Goal: Transaction & Acquisition: Subscribe to service/newsletter

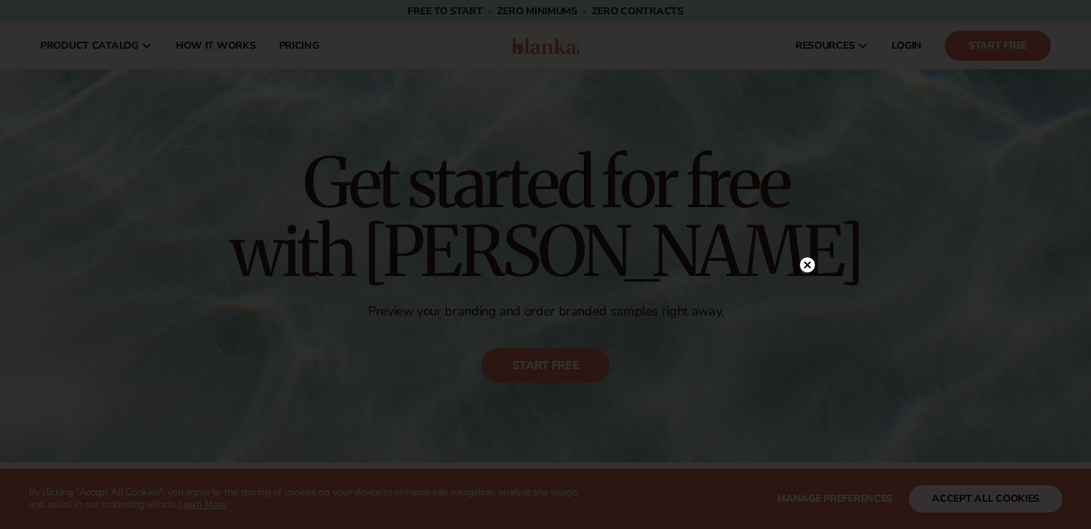
click at [809, 265] on circle at bounding box center [807, 264] width 15 height 15
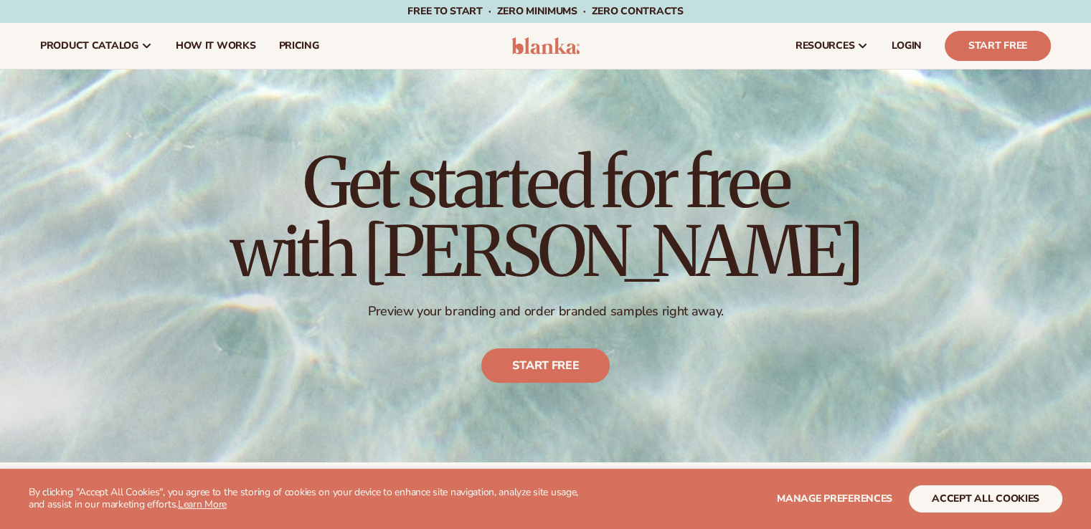
drag, startPoint x: 749, startPoint y: 39, endPoint x: 1064, endPoint y: 52, distance: 315.8
click at [1064, 52] on header "Cart product catalog The Lab by [PERSON_NAME]" at bounding box center [545, 46] width 1091 height 46
copy div "resources connect your store Marketing services Blanka Academy case studies bey…"
click at [720, 42] on div "resources connect your store" at bounding box center [828, 46] width 468 height 46
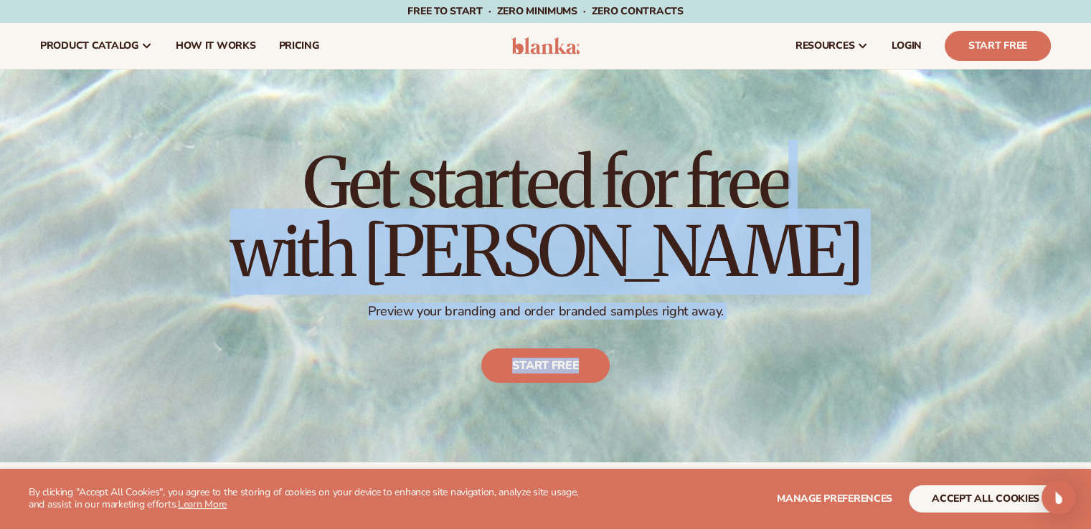
drag, startPoint x: 414, startPoint y: 168, endPoint x: 842, endPoint y: 356, distance: 467.6
click at [841, 356] on div "Get started for free with [PERSON_NAME] Preview your branding and order branded…" at bounding box center [545, 266] width 1091 height 393
copy div "et started for free with Blanka Preview your branding and order branded samples…"
click at [364, 254] on h1 "Get started for free with [PERSON_NAME]" at bounding box center [545, 217] width 631 height 138
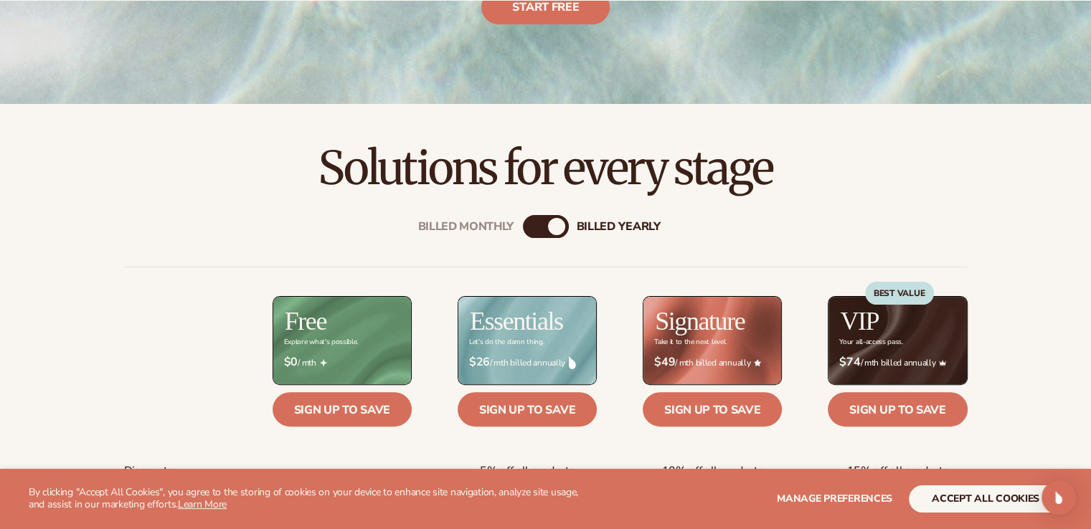
scroll to position [430, 0]
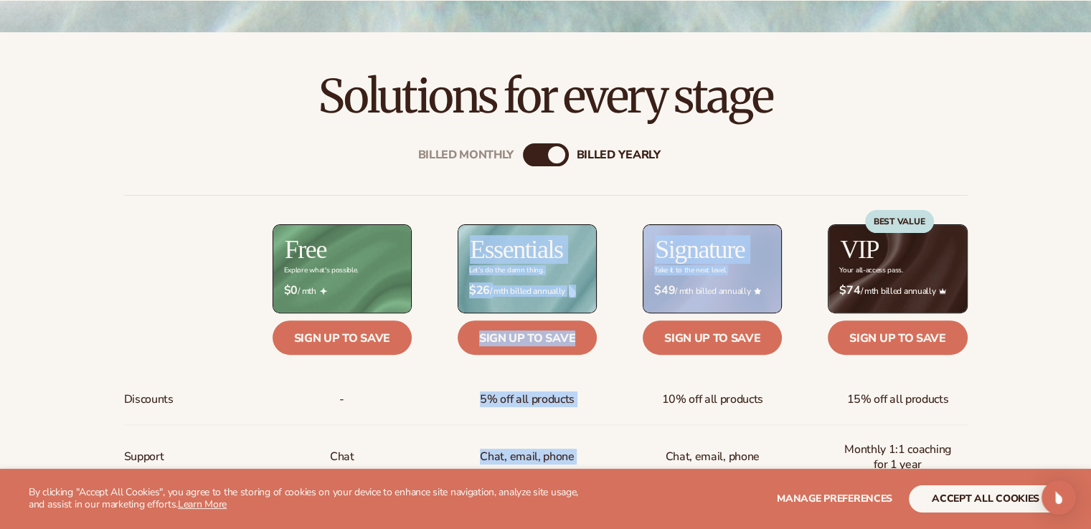
drag, startPoint x: 450, startPoint y: 242, endPoint x: 597, endPoint y: 275, distance: 150.8
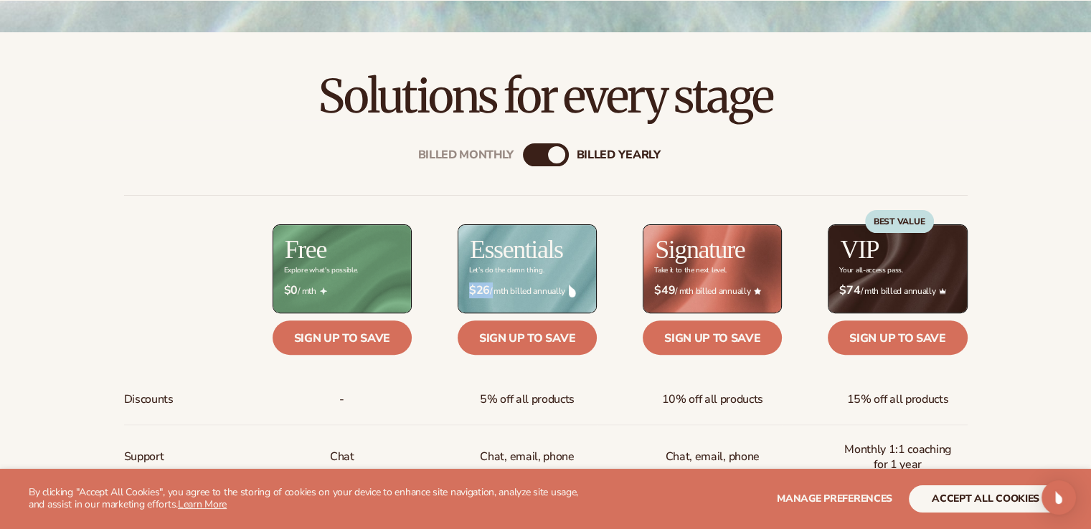
drag, startPoint x: 498, startPoint y: 294, endPoint x: 568, endPoint y: 303, distance: 70.1
click at [568, 303] on div "$ $26 / mth billed annually" at bounding box center [527, 291] width 139 height 37
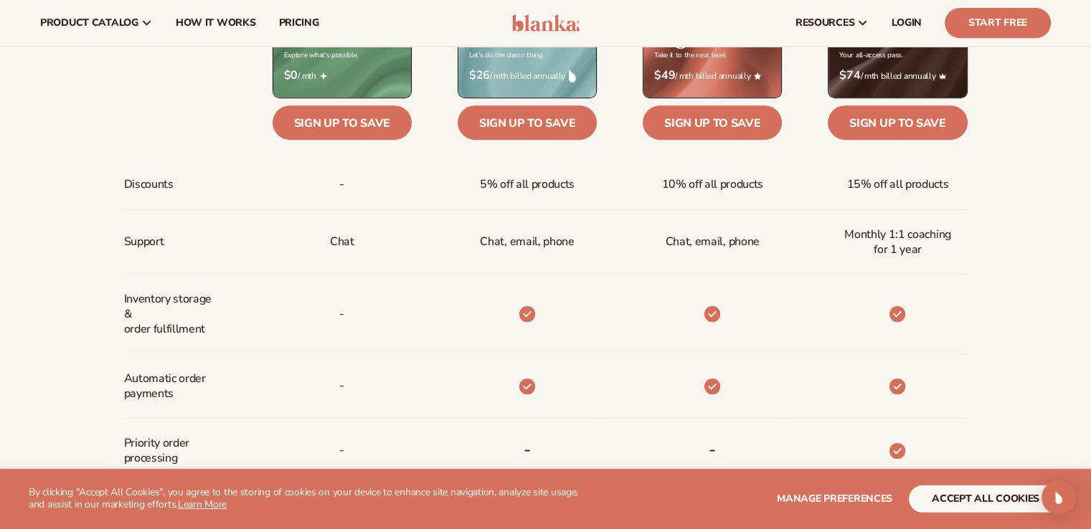
scroll to position [502, 0]
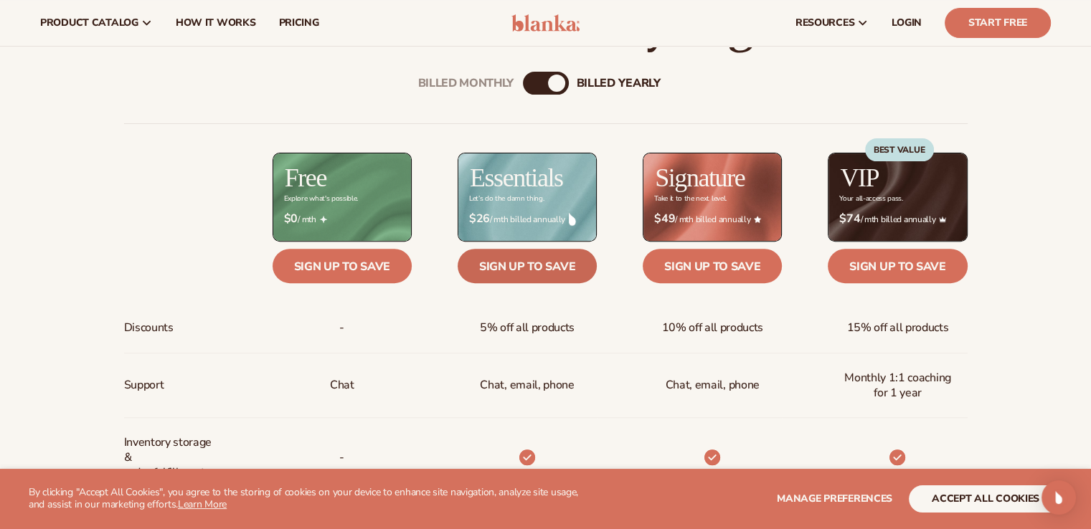
click at [488, 277] on link "Sign up to save" at bounding box center [527, 266] width 139 height 34
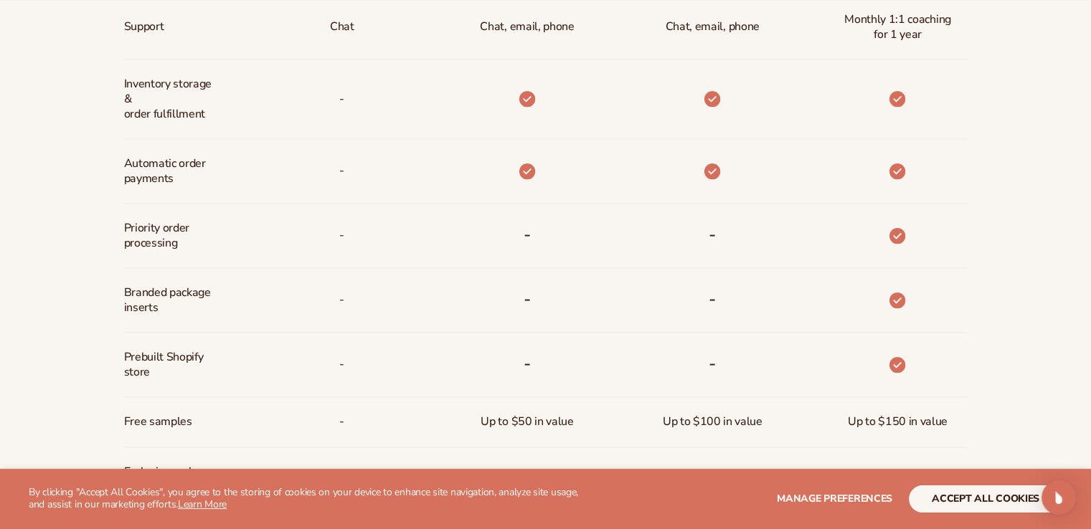
scroll to position [1076, 0]
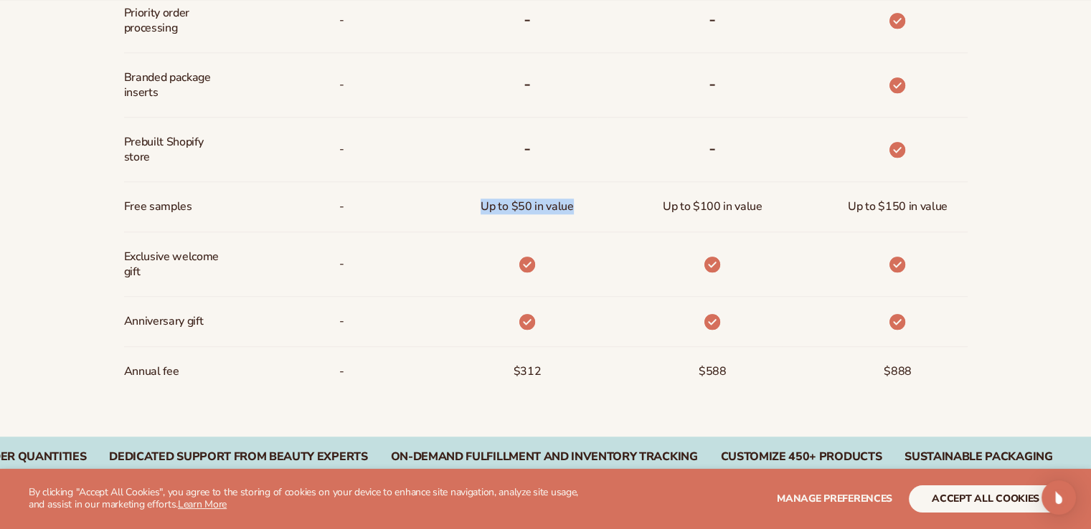
drag, startPoint x: 494, startPoint y: 212, endPoint x: 573, endPoint y: 212, distance: 78.9
click at [573, 212] on div "Up to $50 in value" at bounding box center [526, 206] width 115 height 49
copy span "Up to $50 in value"
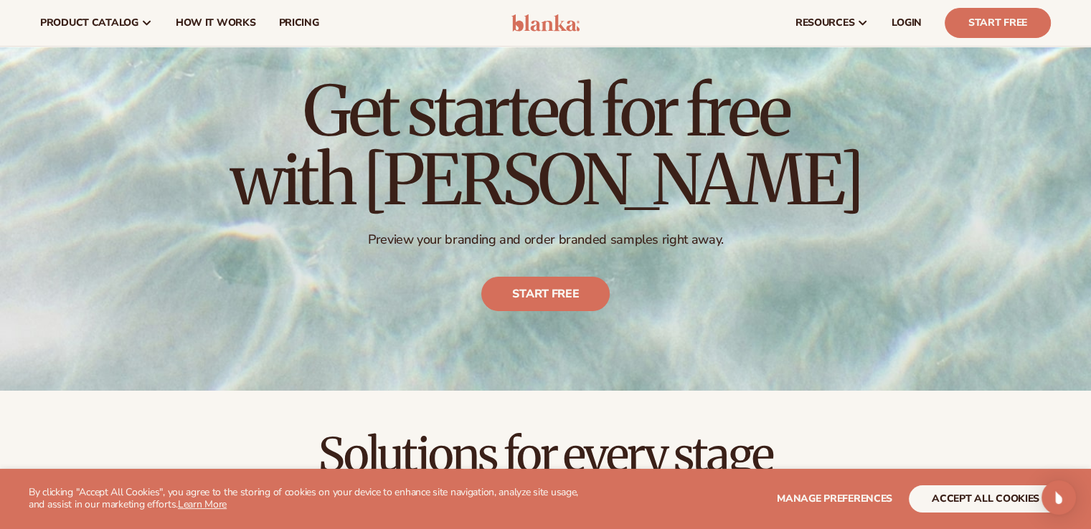
scroll to position [0, 0]
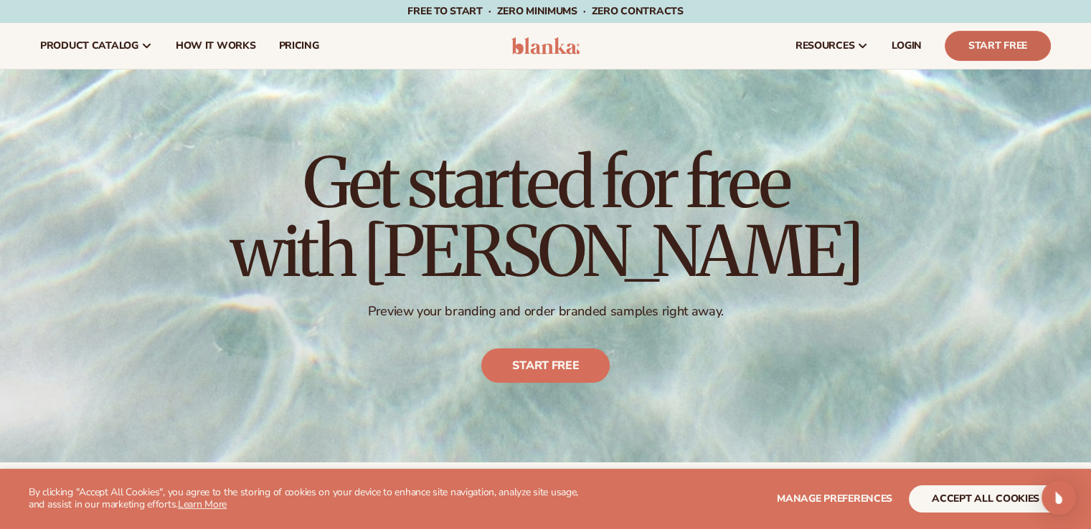
click at [976, 44] on link "Start Free" at bounding box center [998, 46] width 106 height 30
